Goal: Information Seeking & Learning: Learn about a topic

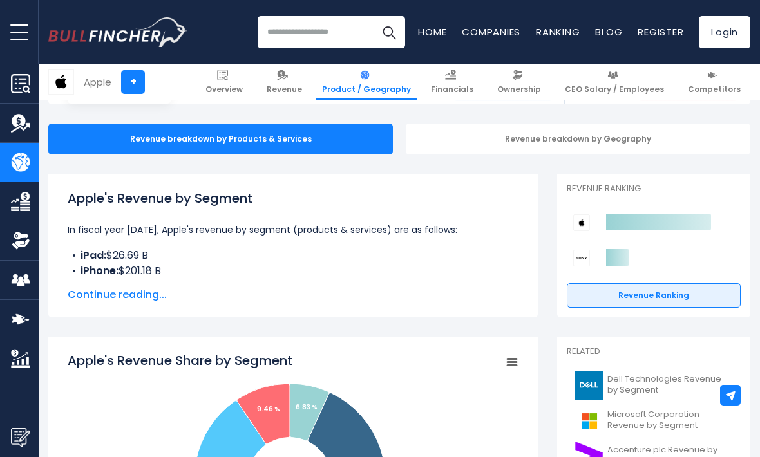
scroll to position [141, 0]
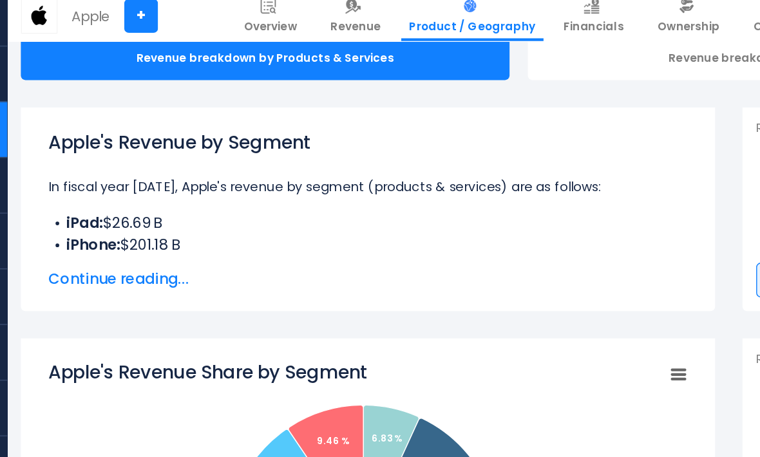
click at [68, 260] on span "Continue reading..." at bounding box center [293, 267] width 451 height 15
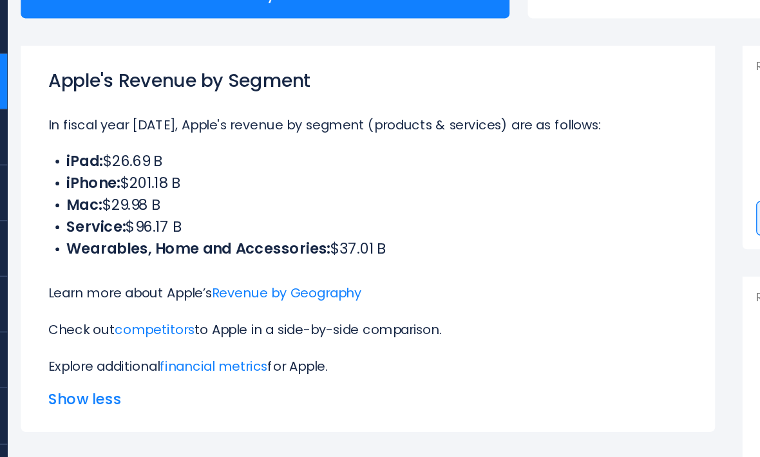
scroll to position [151, 0]
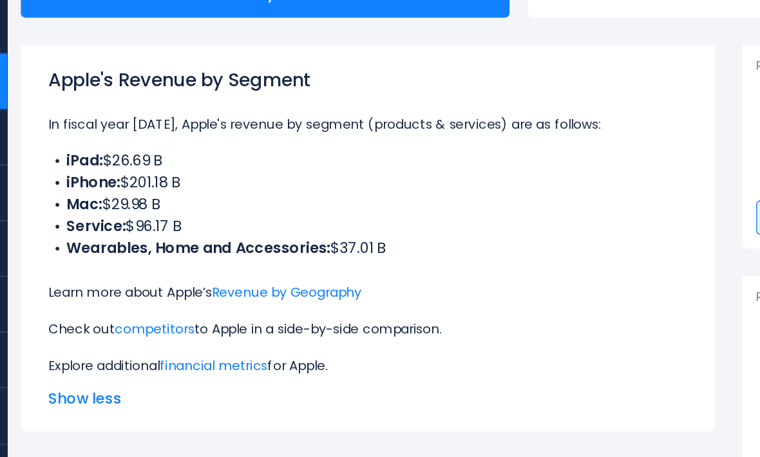
click at [183, 305] on link "Revenue by Geography" at bounding box center [236, 311] width 106 height 13
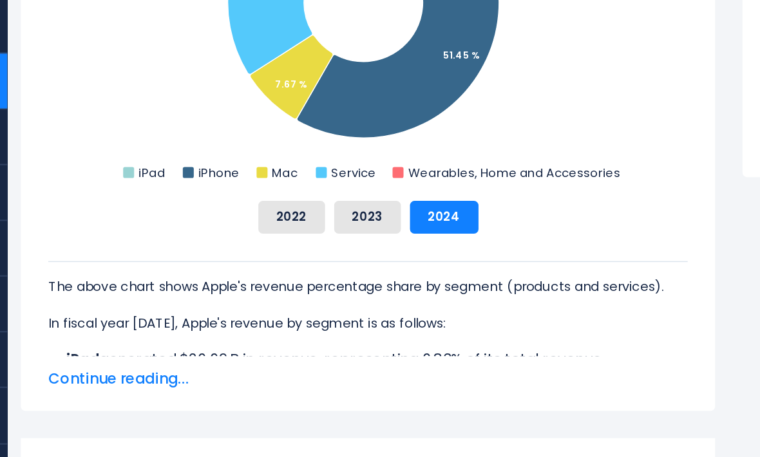
scroll to position [616, 0]
click at [269, 246] on button "2023" at bounding box center [292, 257] width 47 height 23
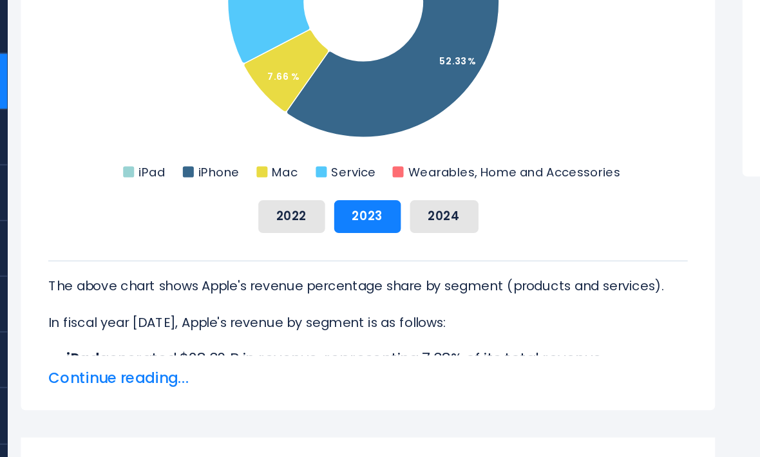
click at [216, 246] on button "2022" at bounding box center [239, 257] width 47 height 23
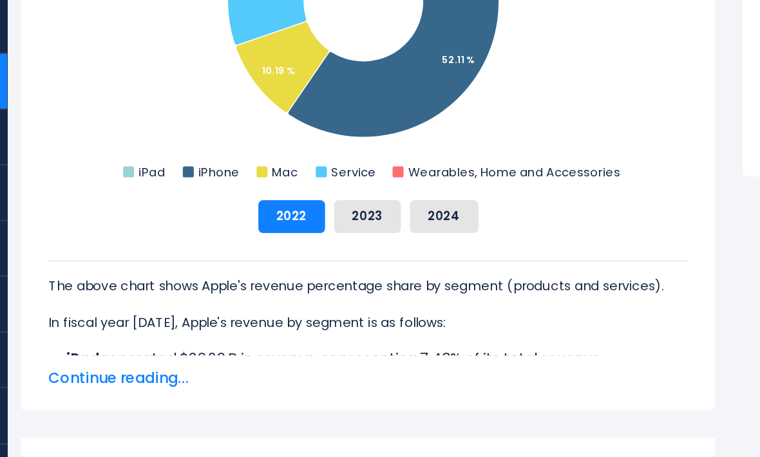
scroll to position [616, 0]
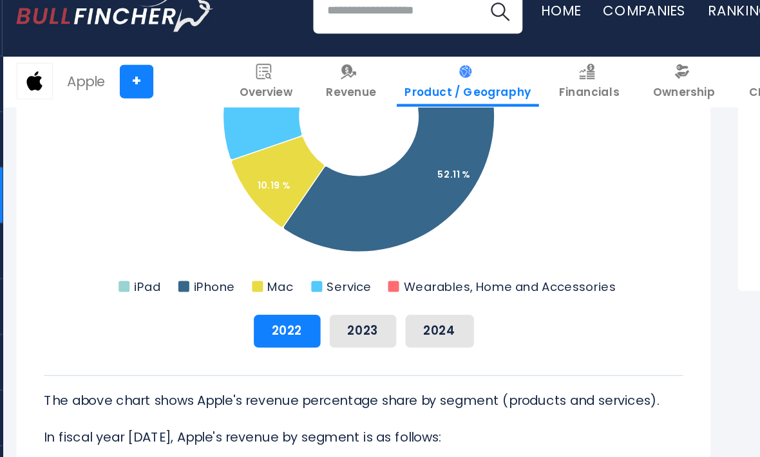
click at [323, 247] on button "2024" at bounding box center [347, 258] width 48 height 23
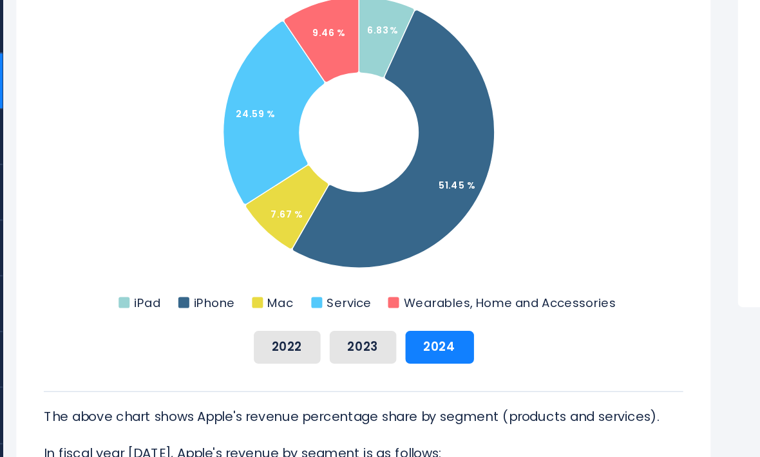
scroll to position [524, 0]
click at [216, 338] on button "2022" at bounding box center [239, 349] width 47 height 23
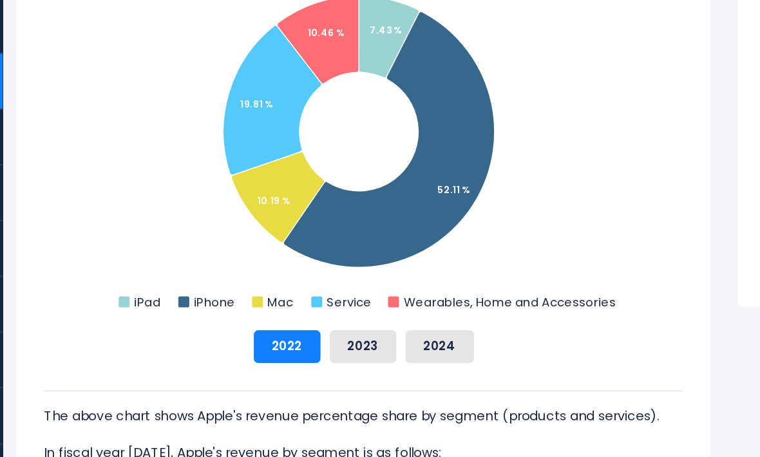
click at [278, 338] on button "2023" at bounding box center [292, 349] width 47 height 23
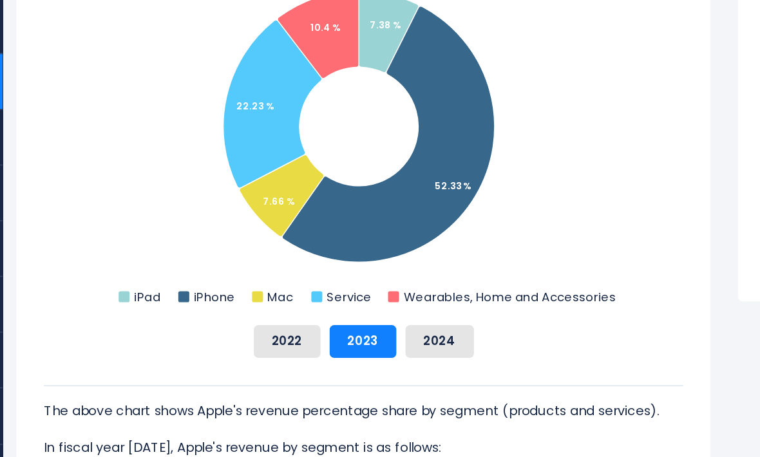
scroll to position [533, 0]
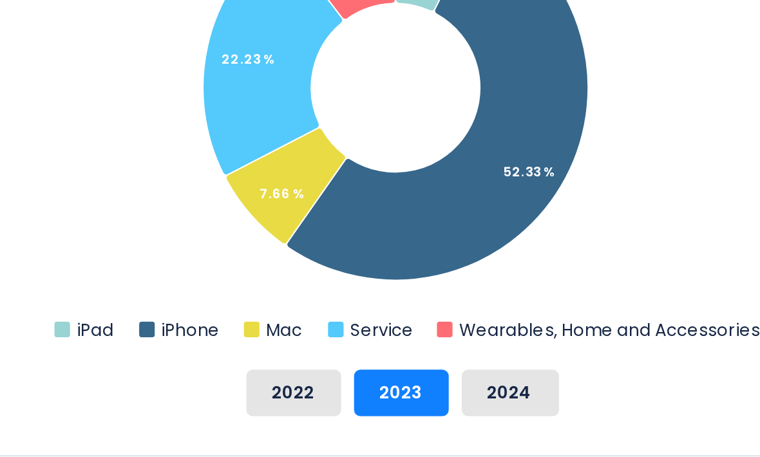
click at [269, 330] on button "2023" at bounding box center [292, 341] width 47 height 23
click at [323, 330] on button "2024" at bounding box center [347, 341] width 48 height 23
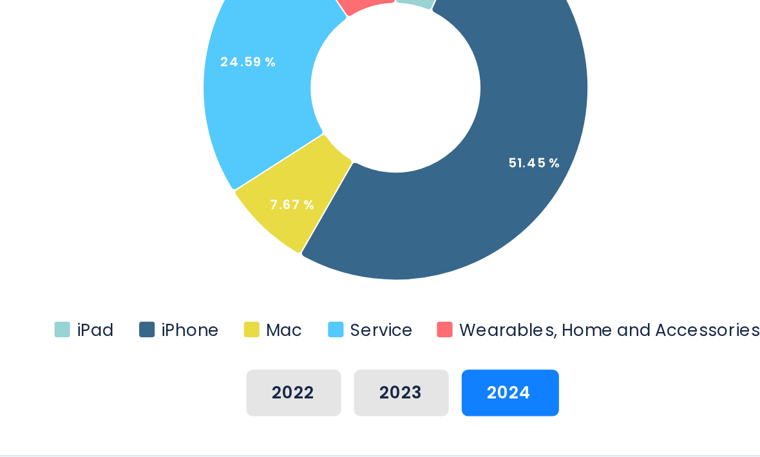
click at [323, 330] on button "2024" at bounding box center [347, 341] width 48 height 23
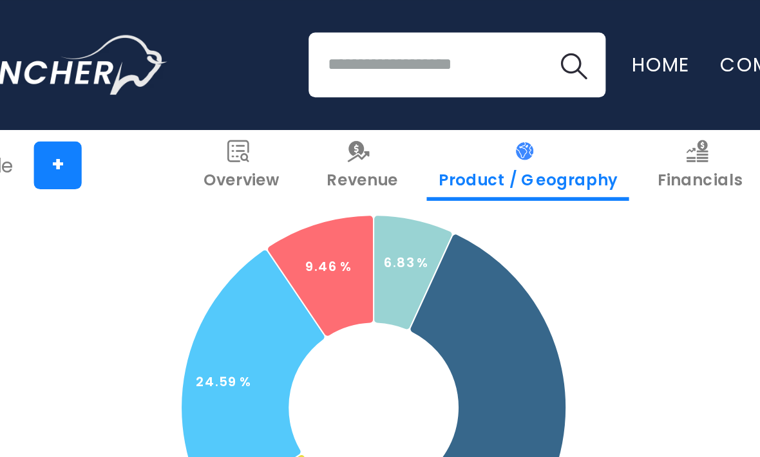
scroll to position [445, 0]
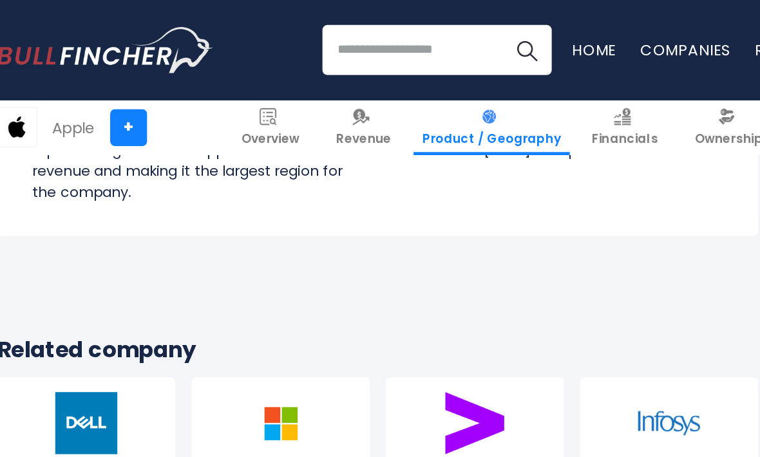
scroll to position [2453, 0]
